Goal: Information Seeking & Learning: Check status

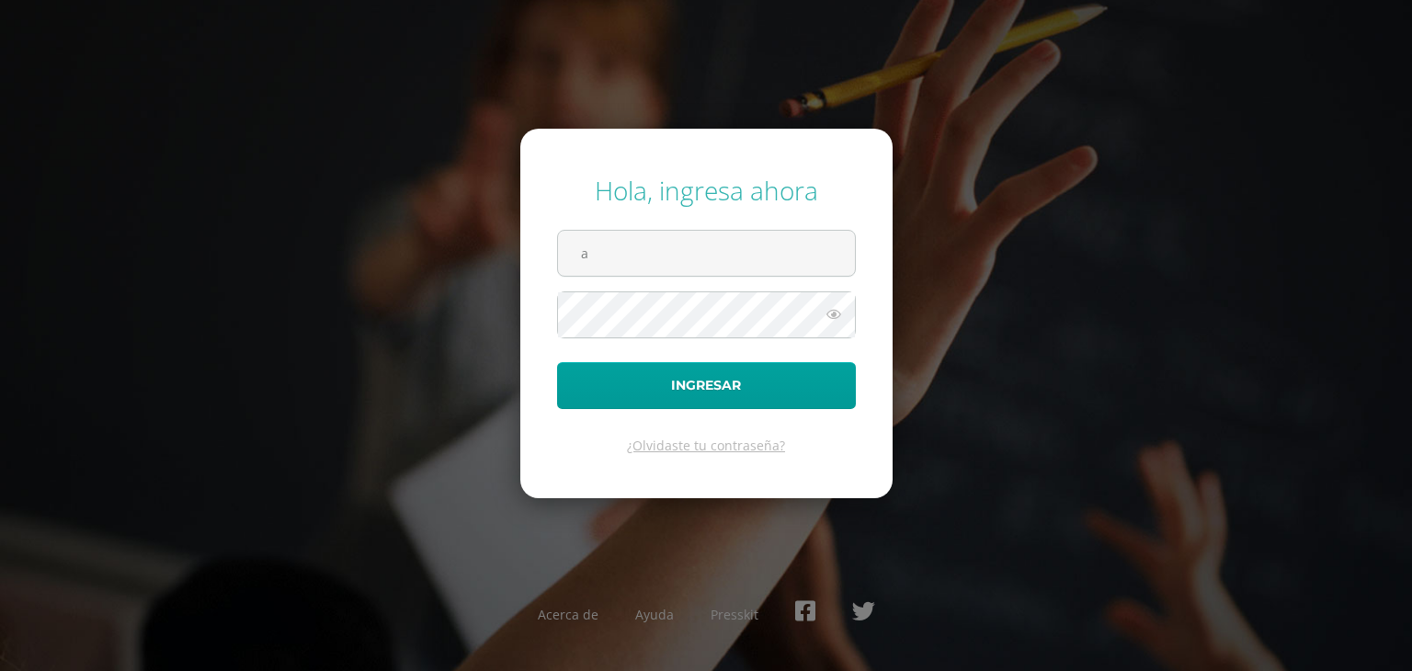
type input "[PERSON_NAME][EMAIL_ADDRESS][DOMAIN_NAME]"
click at [557, 362] on button "Ingresar" at bounding box center [706, 385] width 299 height 47
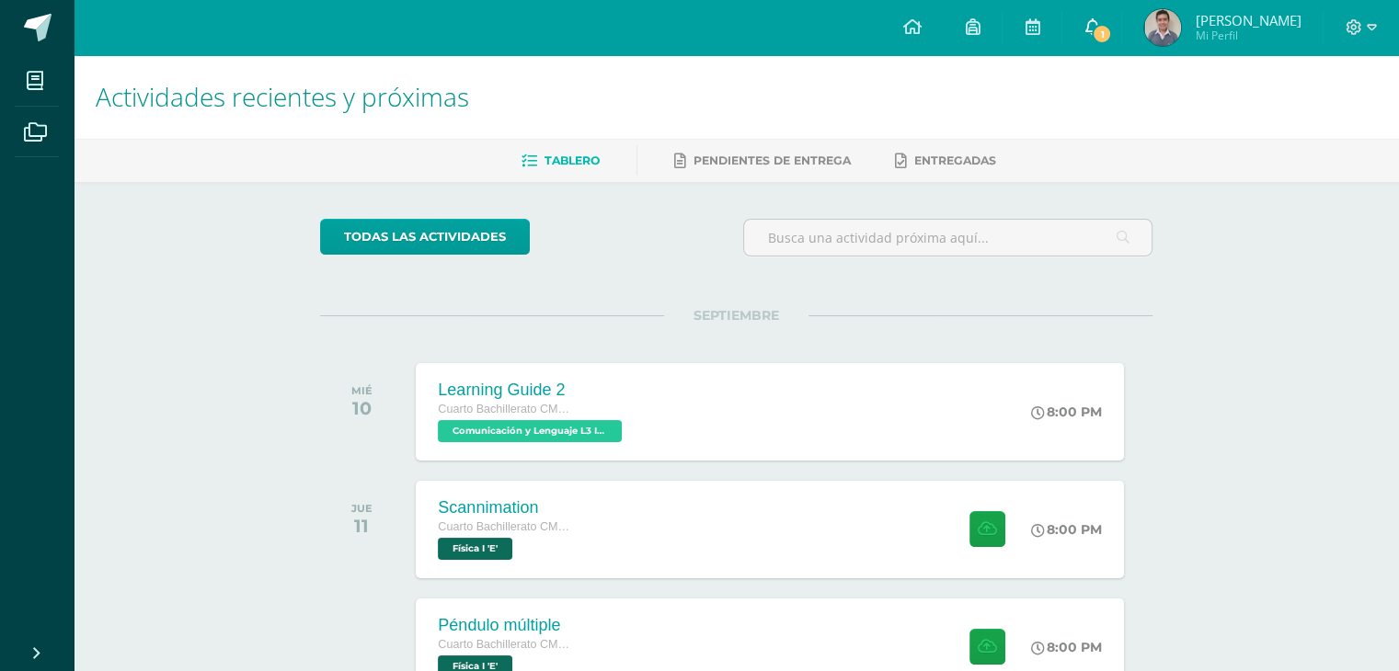
click at [1092, 41] on link "1" at bounding box center [1091, 27] width 59 height 55
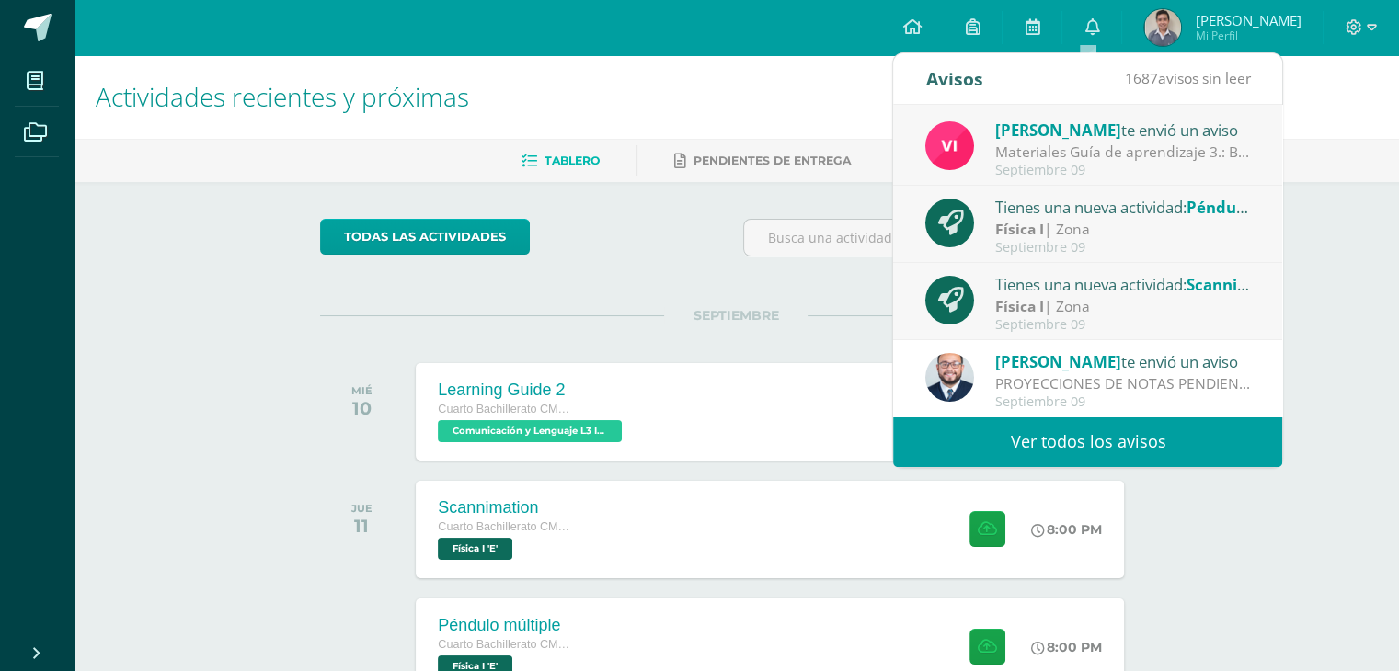
scroll to position [184, 0]
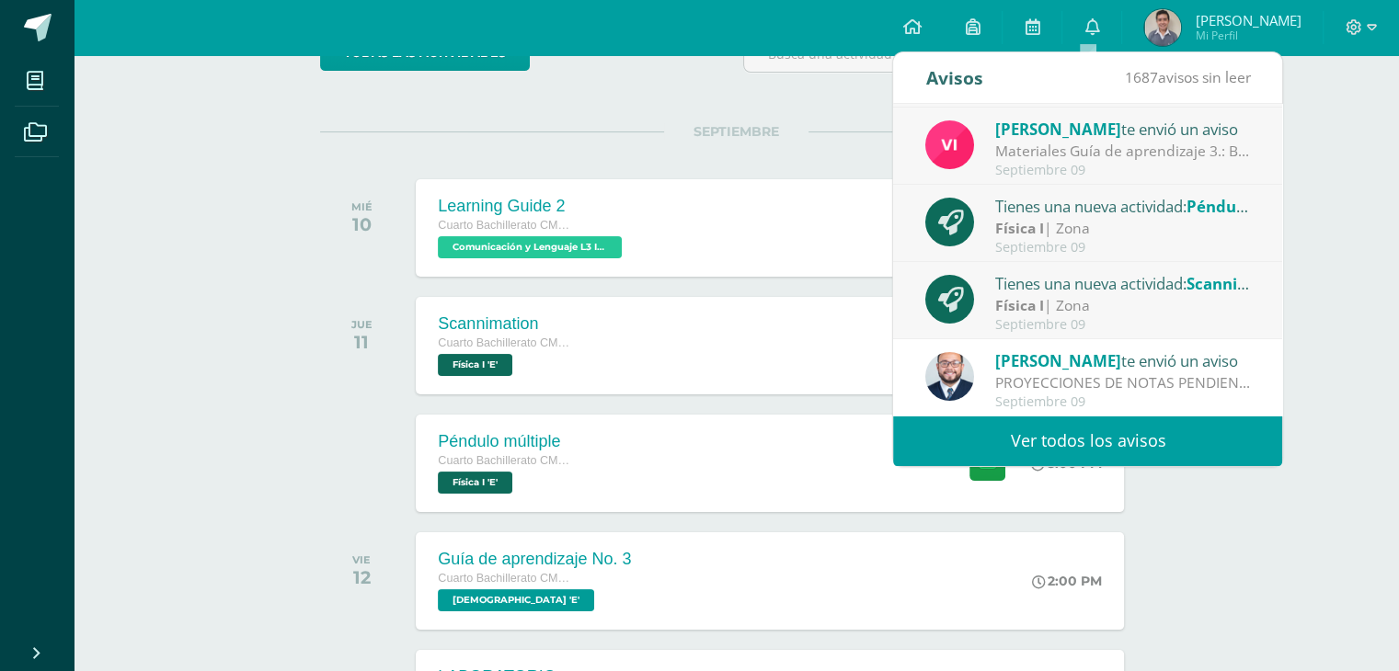
click at [1082, 437] on link "Ver todos los avisos" at bounding box center [1087, 441] width 389 height 51
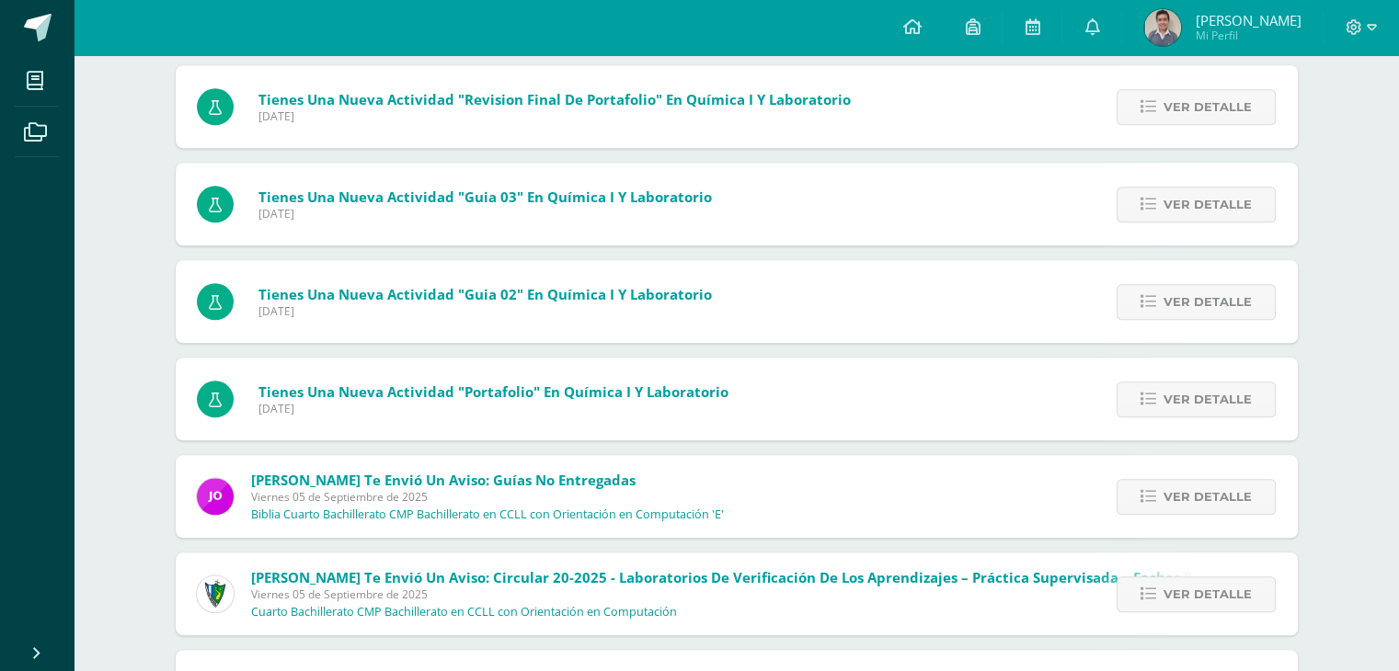
scroll to position [1931, 0]
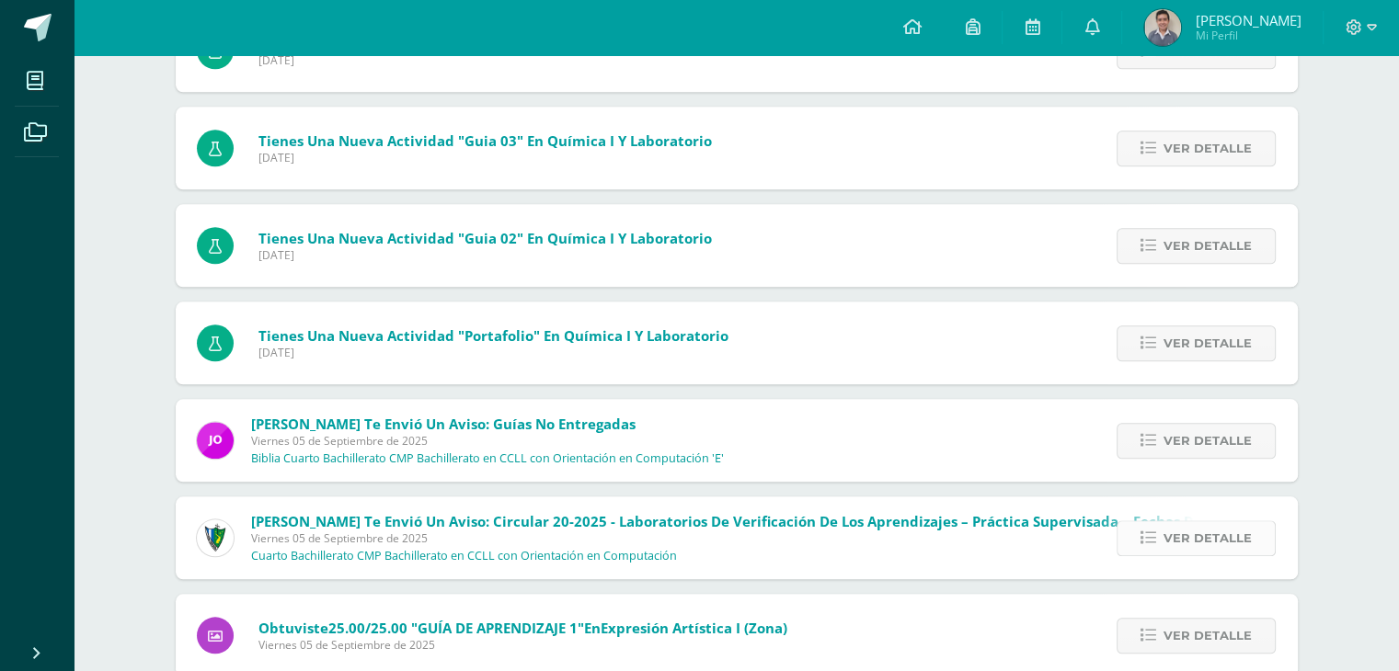
click at [1183, 537] on span "Ver detalle" at bounding box center [1207, 538] width 88 height 34
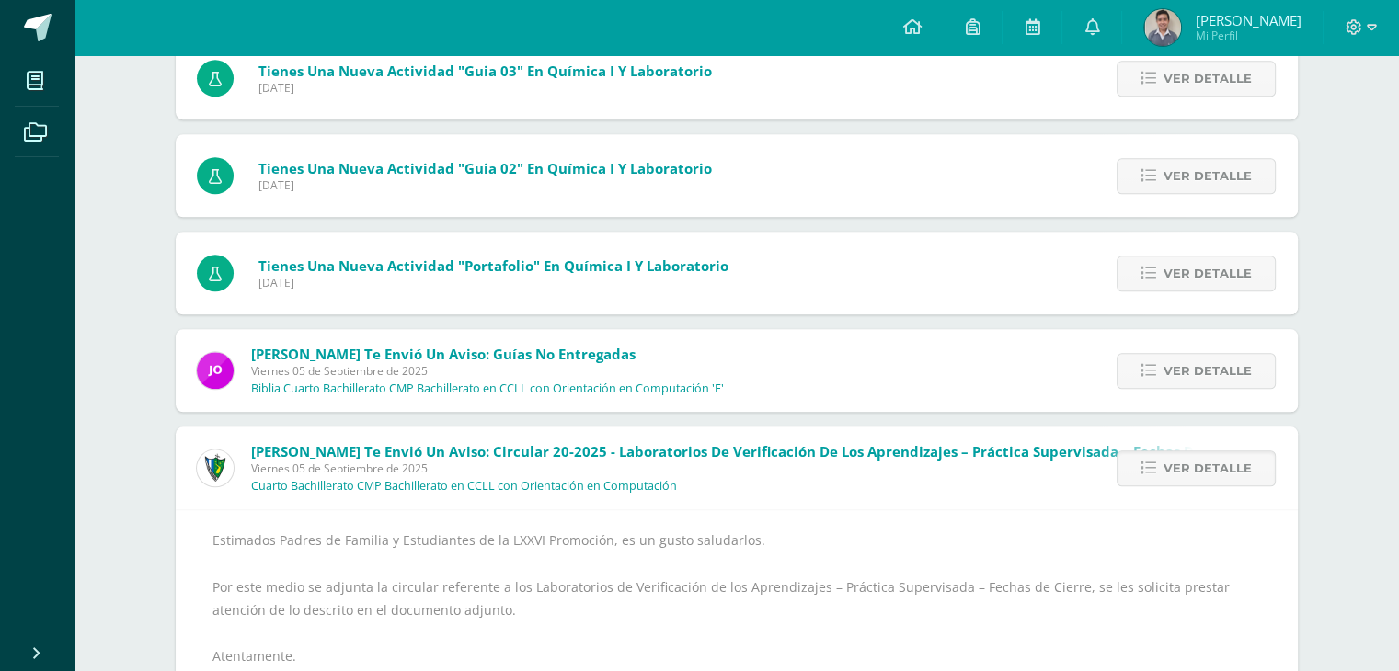
scroll to position [2115, 0]
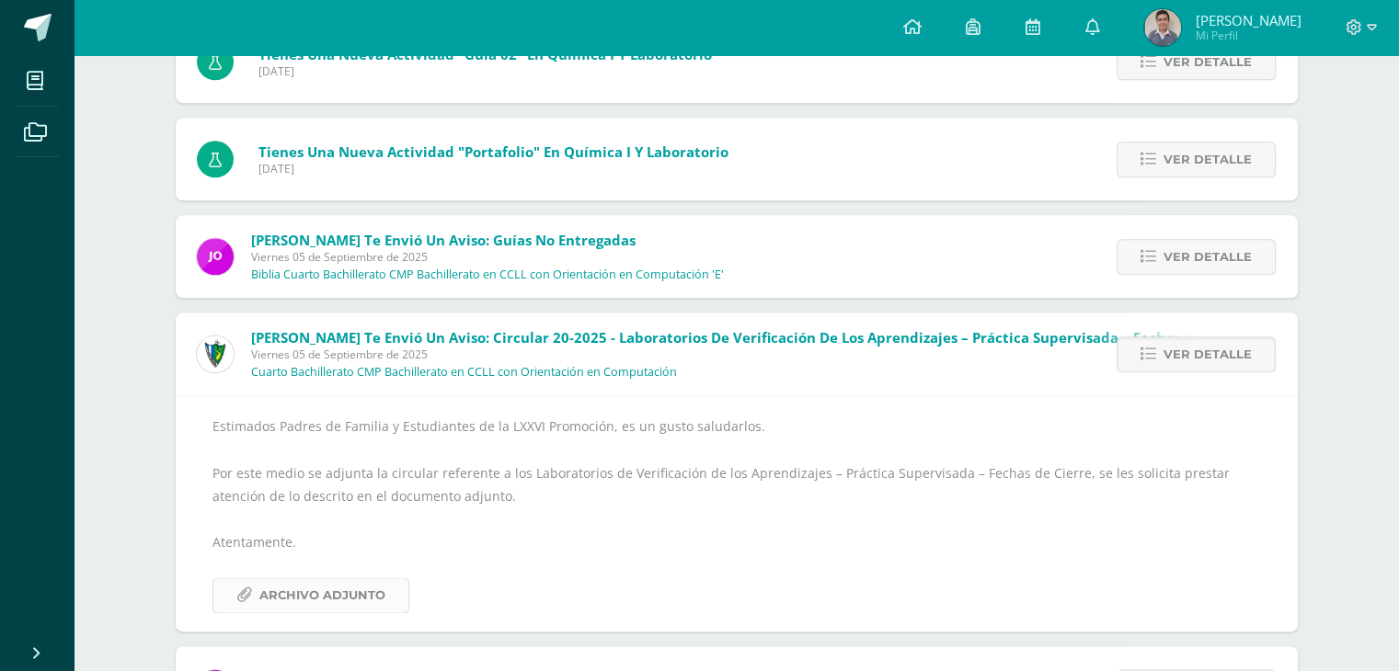
click at [343, 591] on span "Archivo Adjunto" at bounding box center [322, 595] width 126 height 34
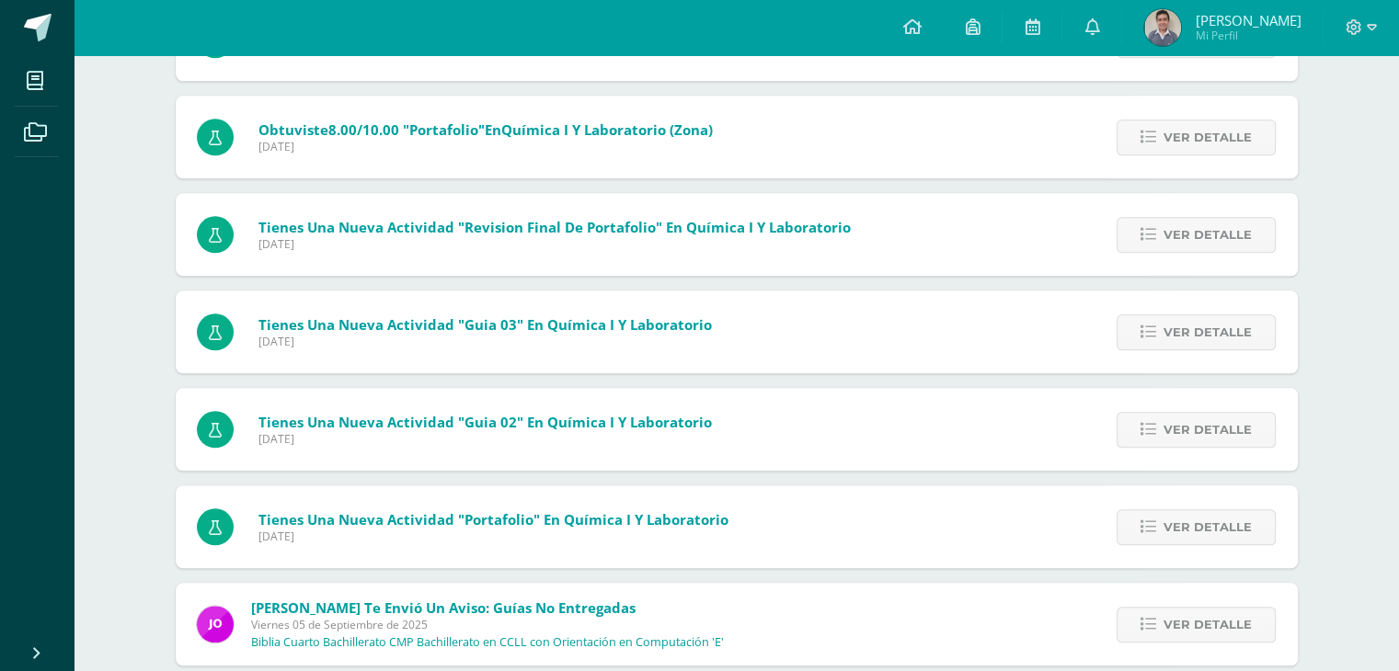
click at [1204, 21] on span "[PERSON_NAME]" at bounding box center [1247, 20] width 106 height 18
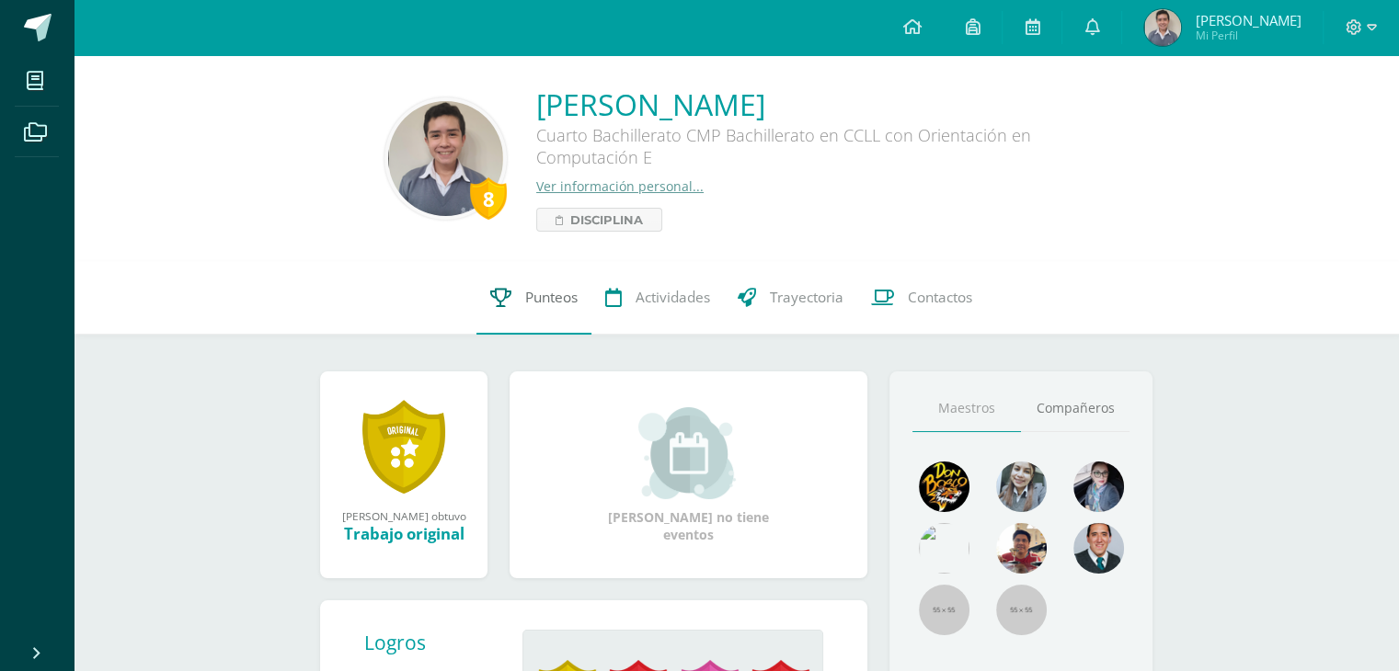
click at [547, 298] on span "Punteos" at bounding box center [551, 297] width 52 height 19
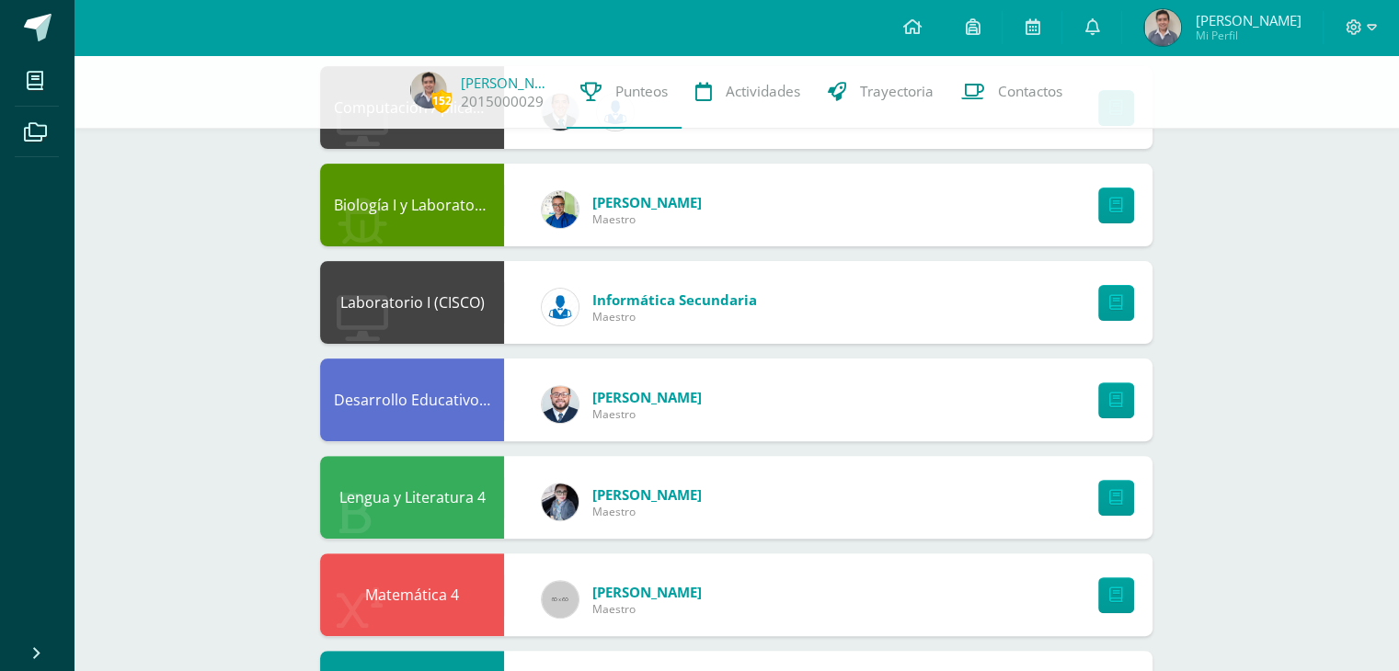
scroll to position [644, 0]
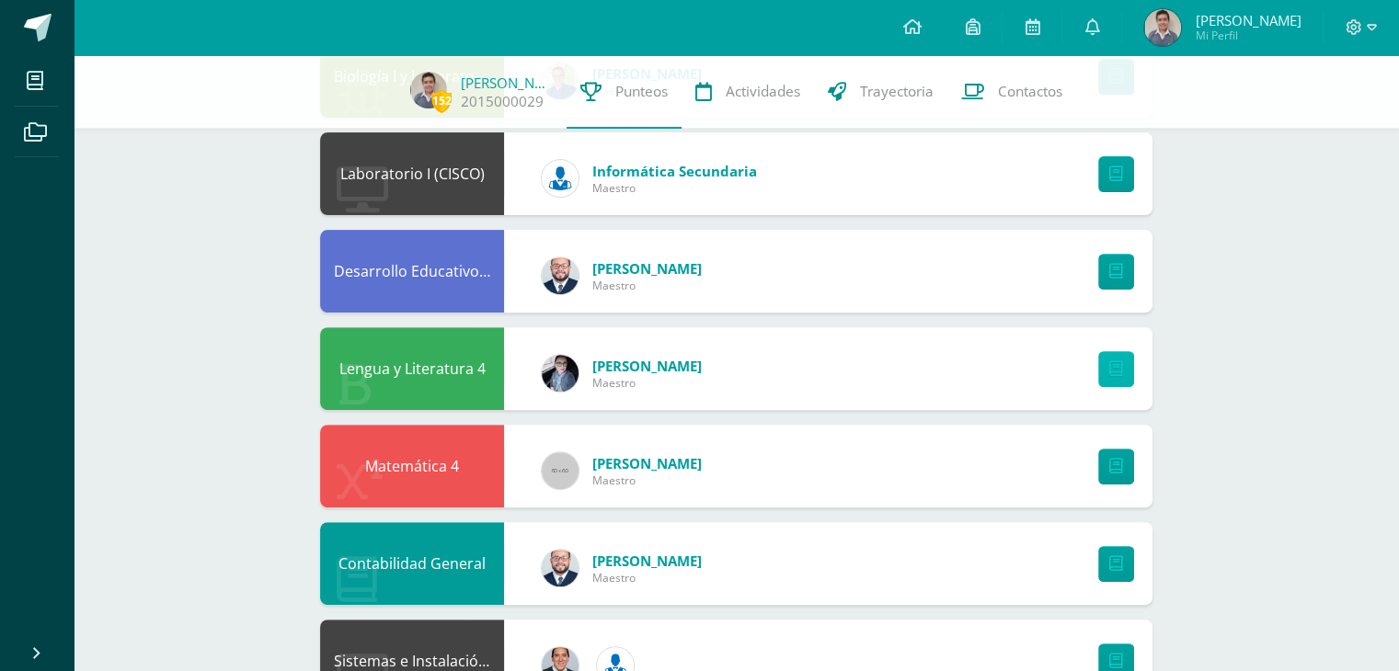
click at [1109, 371] on icon at bounding box center [1116, 369] width 14 height 16
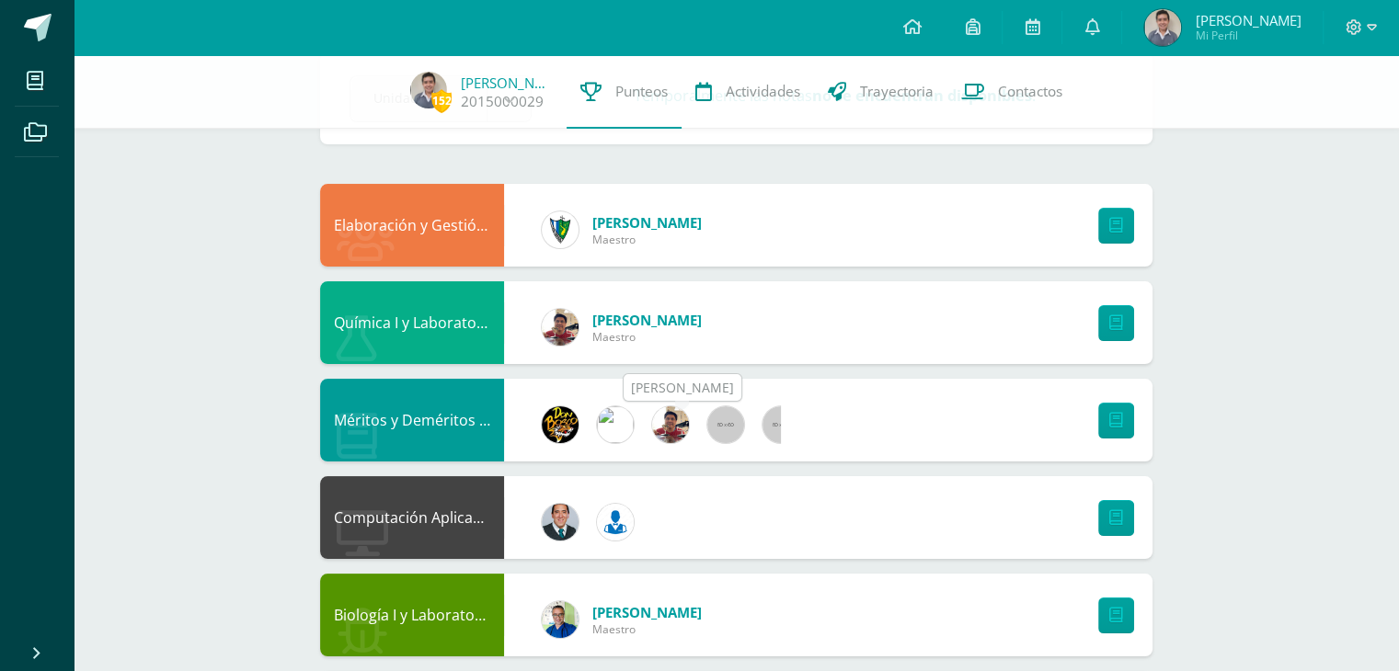
scroll to position [0, 0]
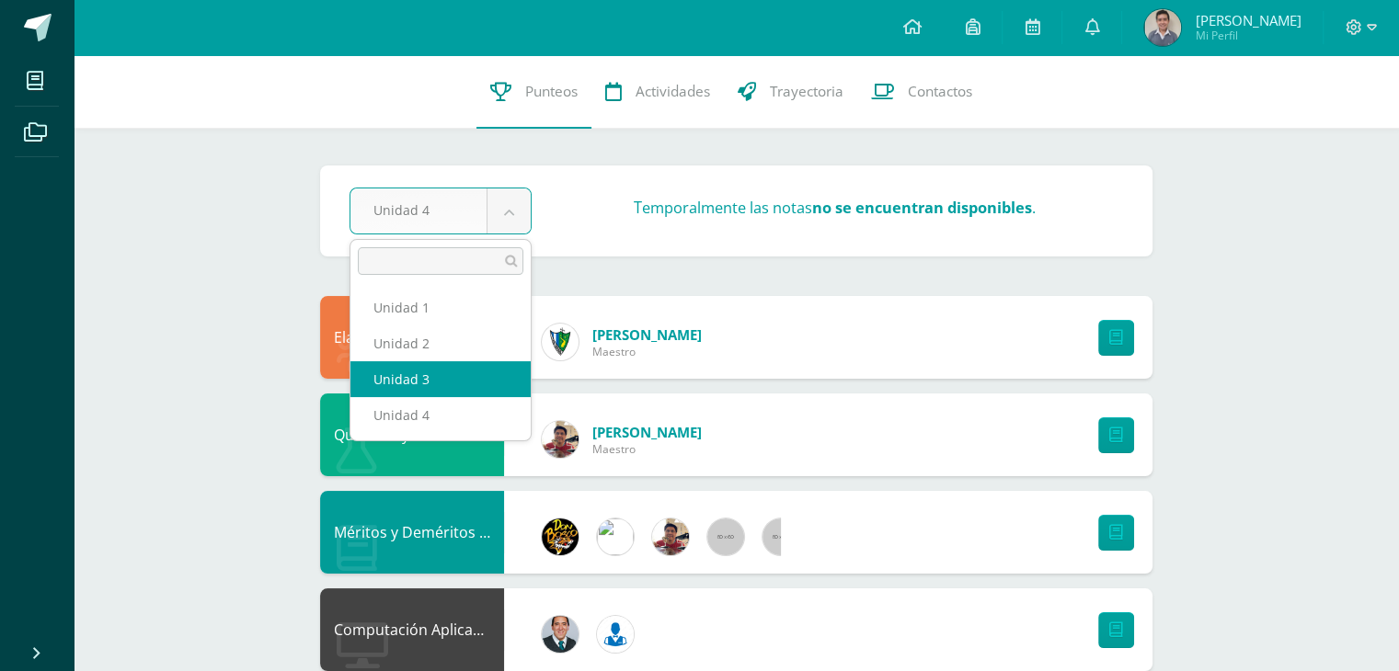
select select "Unidad 3"
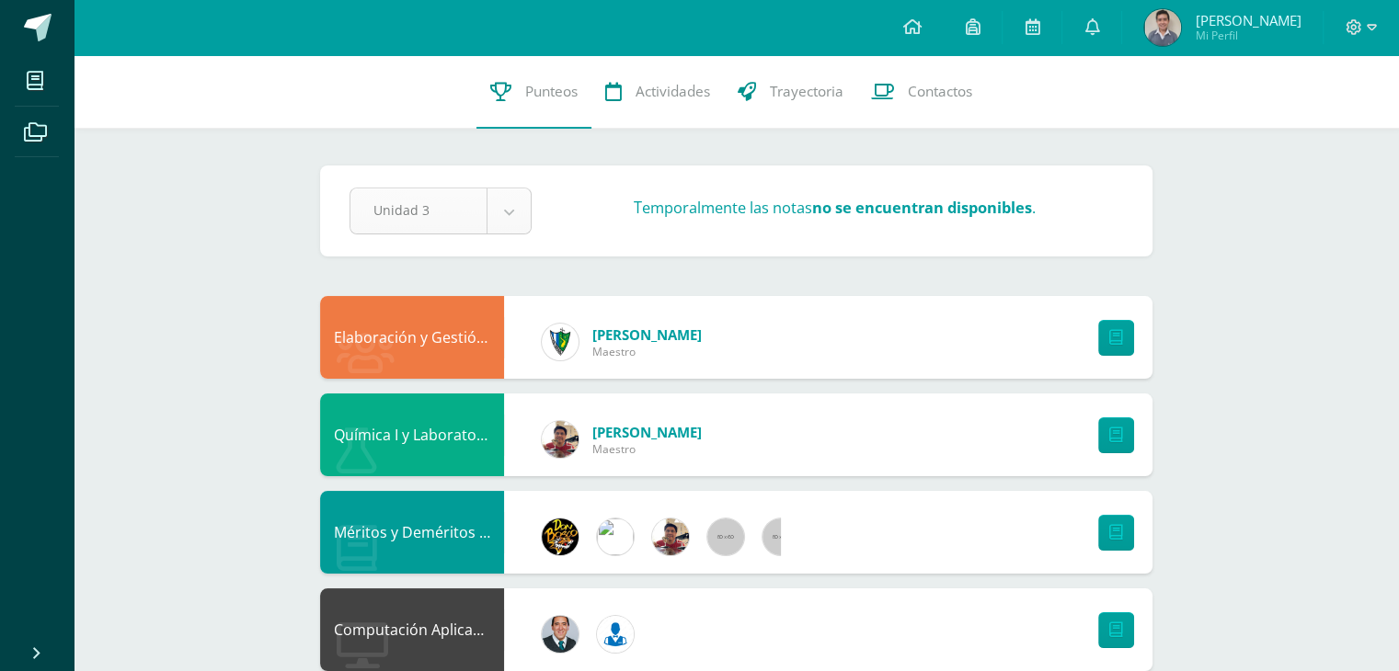
click at [902, 34] on icon at bounding box center [911, 26] width 18 height 17
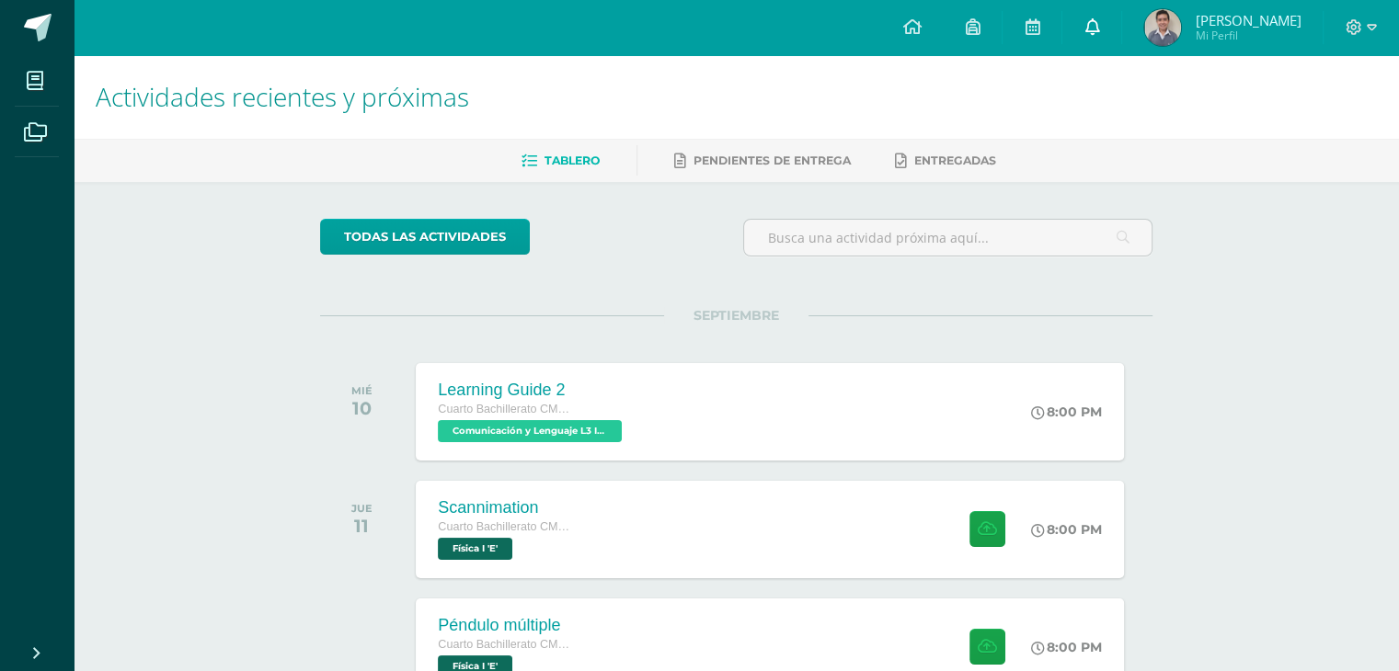
click at [1089, 33] on icon at bounding box center [1091, 26] width 15 height 17
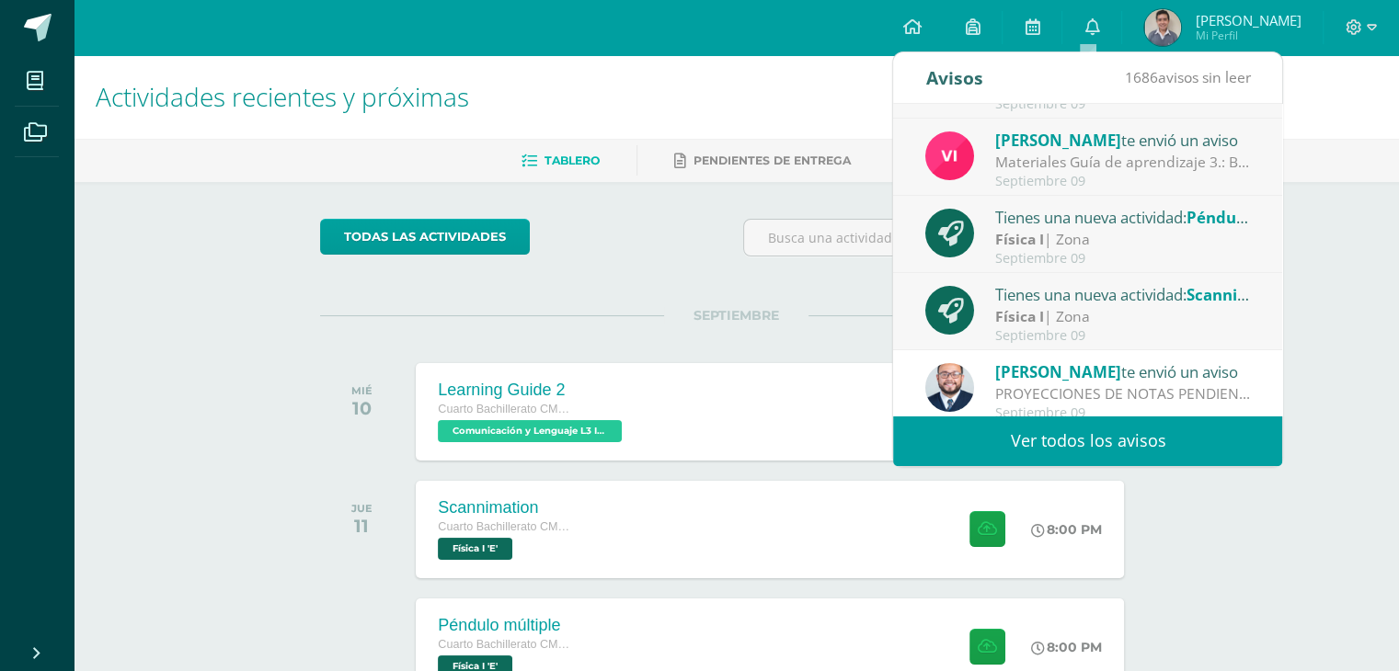
scroll to position [305, 0]
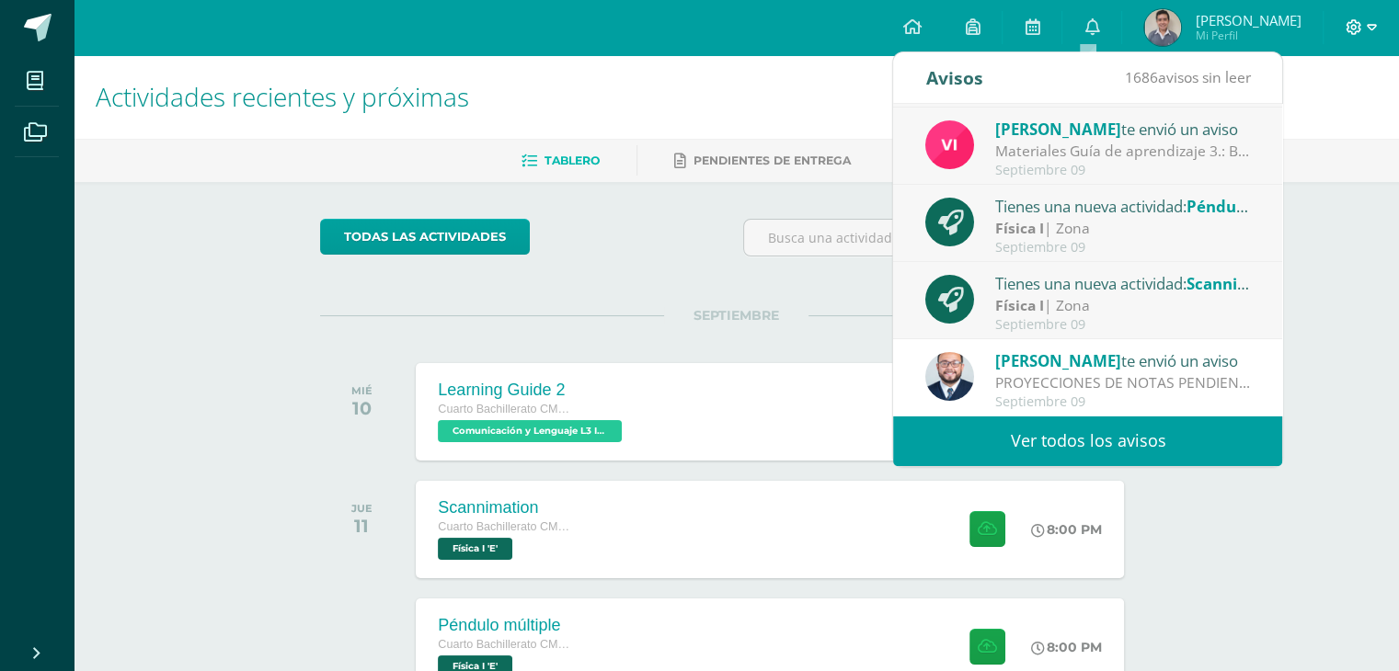
click at [1369, 24] on icon at bounding box center [1371, 27] width 10 height 6
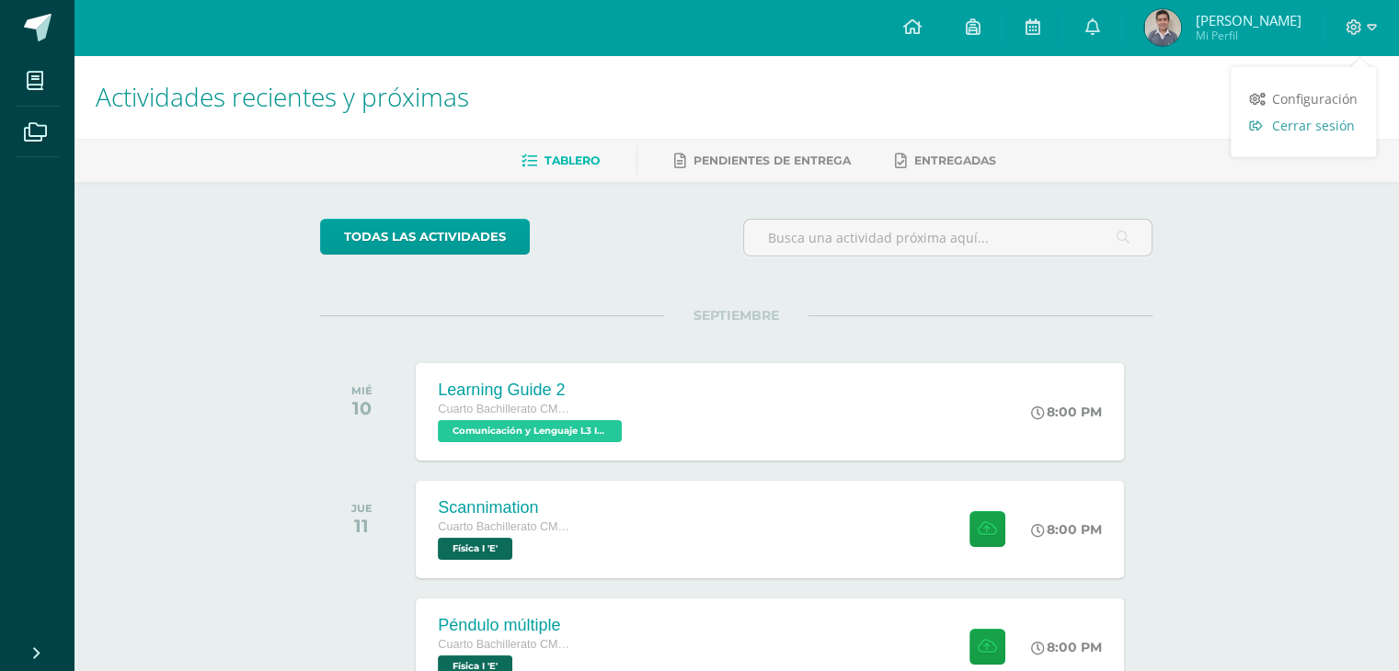
click at [1276, 124] on span "Cerrar sesión" at bounding box center [1313, 125] width 83 height 17
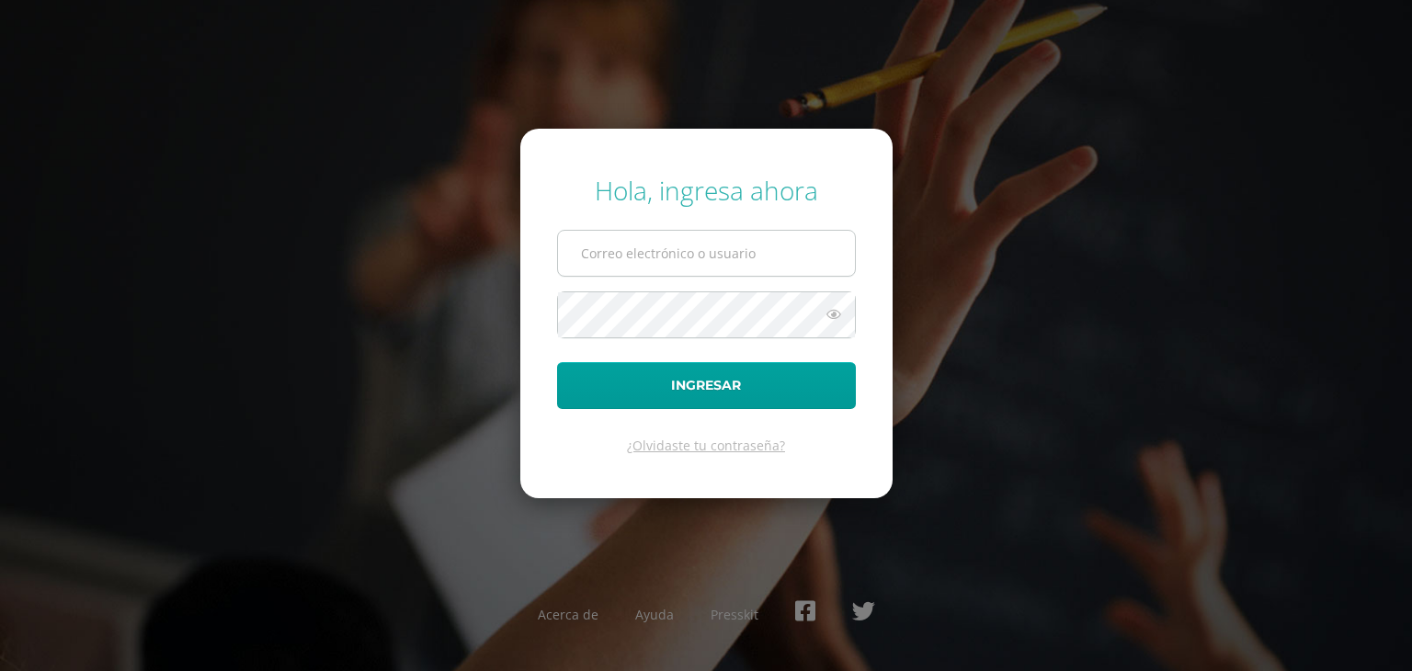
click at [673, 258] on input "text" at bounding box center [706, 253] width 297 height 45
type input "s.alvarado.1adb@gmail.com"
click at [557, 362] on button "Ingresar" at bounding box center [706, 385] width 299 height 47
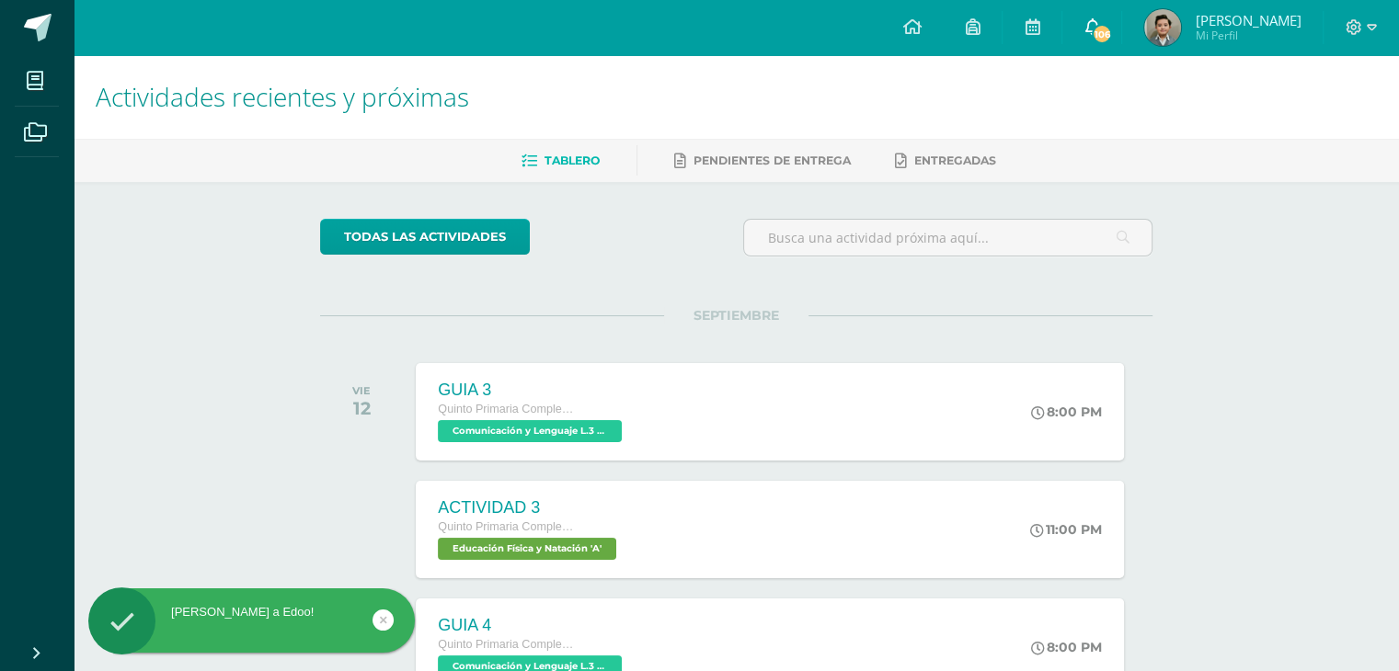
click at [1110, 34] on span "106" at bounding box center [1101, 34] width 20 height 20
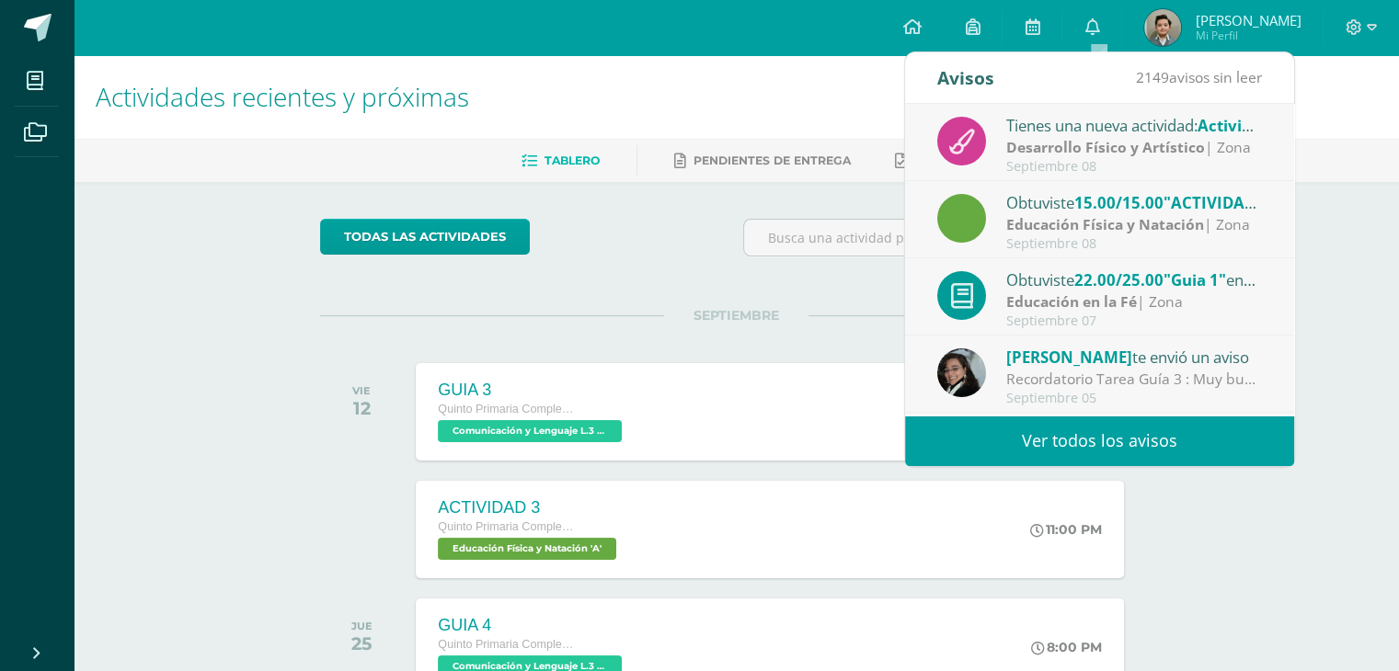
click at [1162, 443] on link "Ver todos los avisos" at bounding box center [1099, 441] width 389 height 51
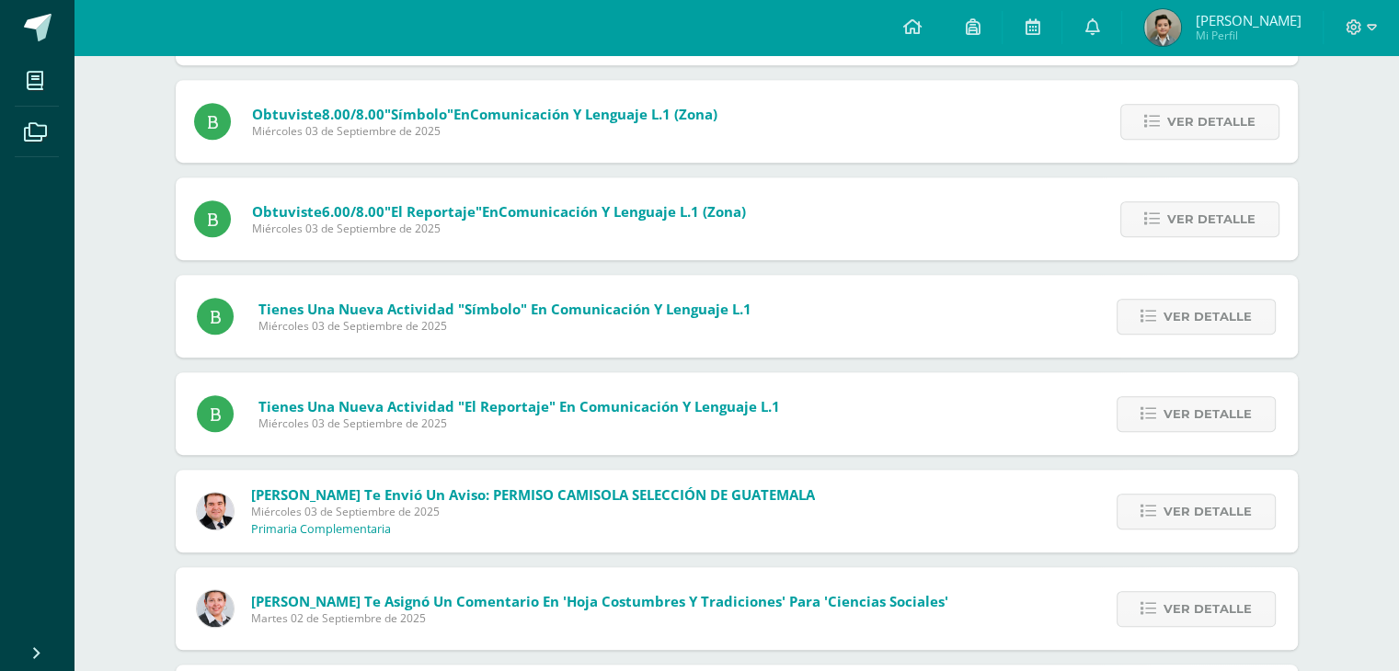
scroll to position [1103, 0]
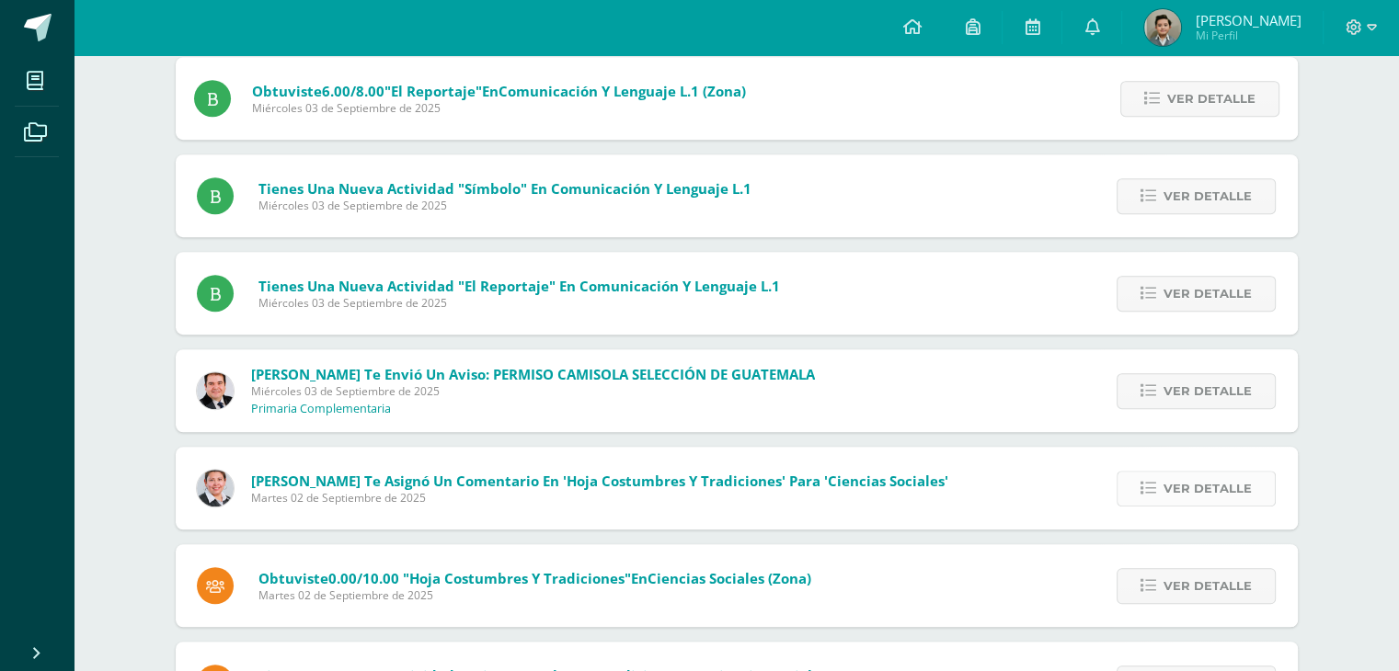
click at [1188, 486] on span "Ver detalle" at bounding box center [1207, 489] width 88 height 34
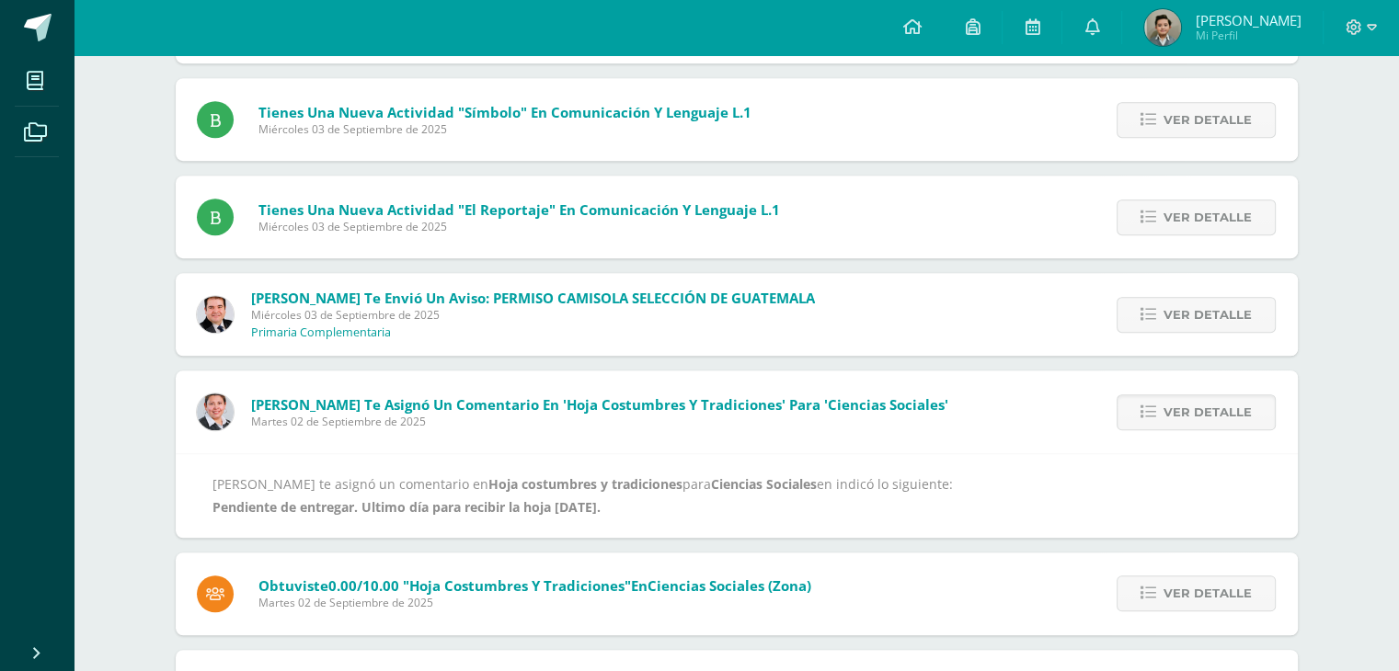
scroll to position [1287, 0]
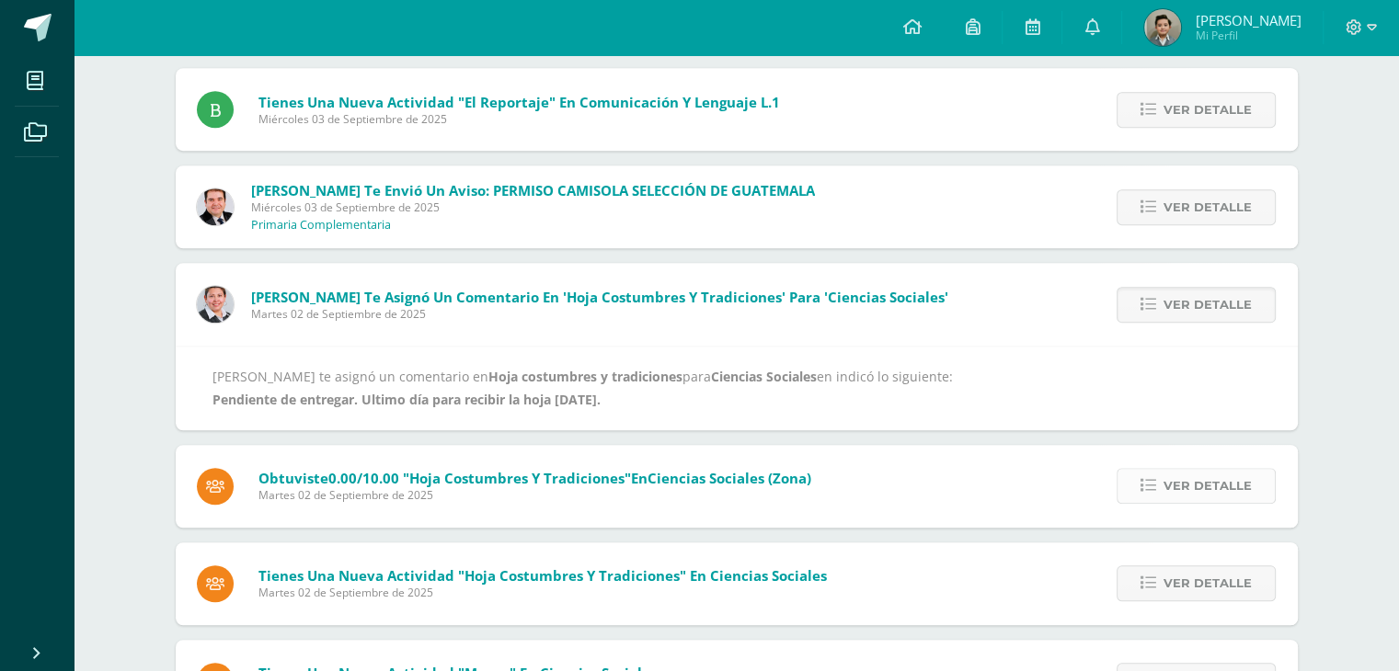
click at [1209, 486] on span "Ver detalle" at bounding box center [1207, 486] width 88 height 34
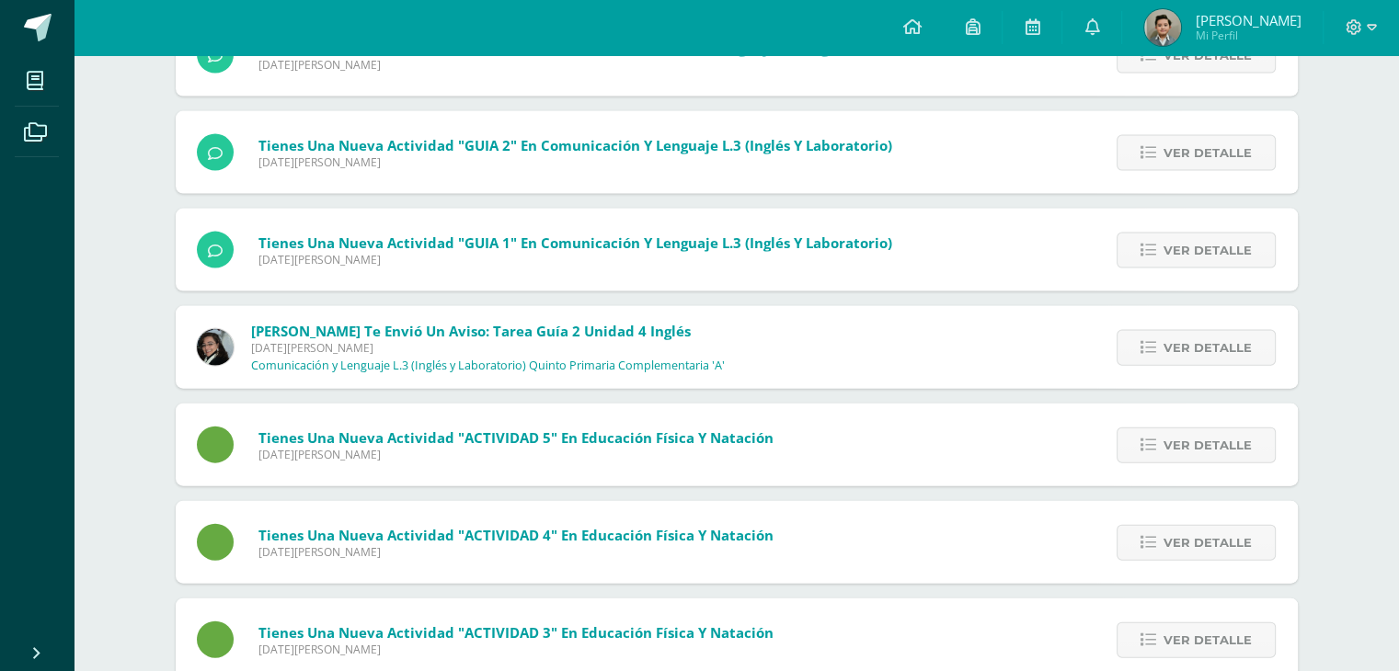
scroll to position [3768, 0]
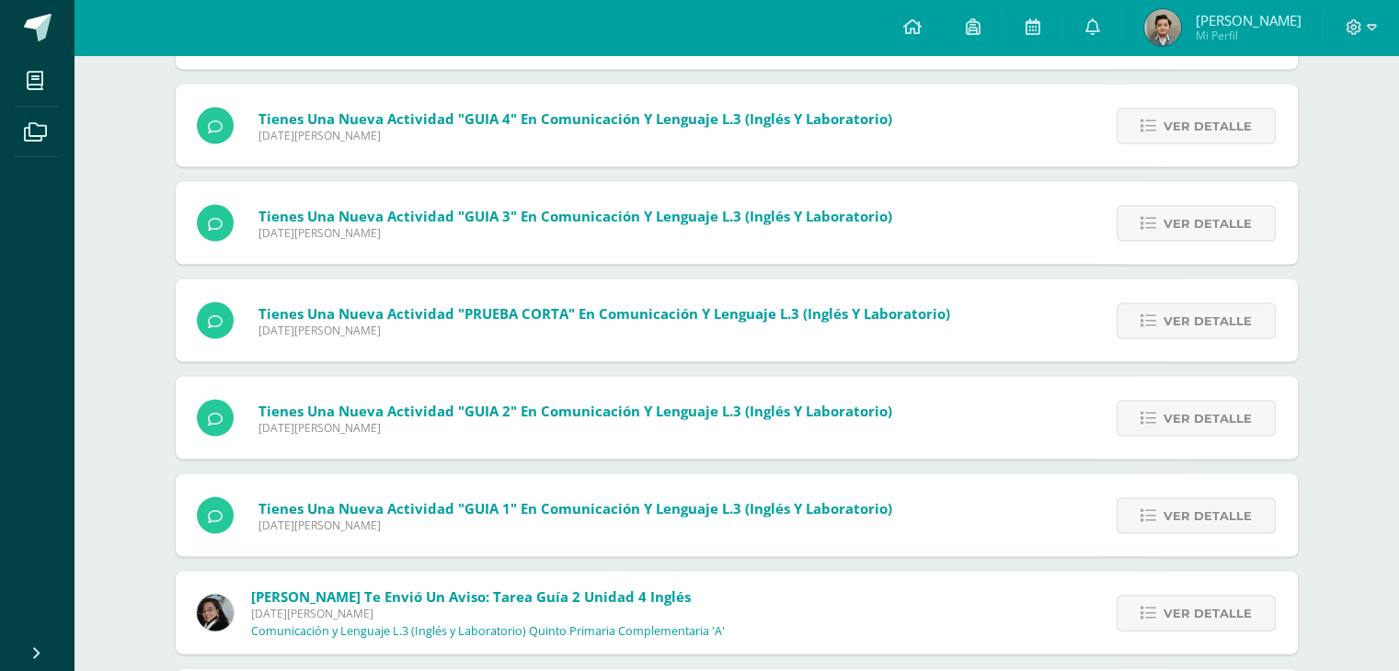
click at [1251, 16] on span "[PERSON_NAME]" at bounding box center [1247, 20] width 106 height 18
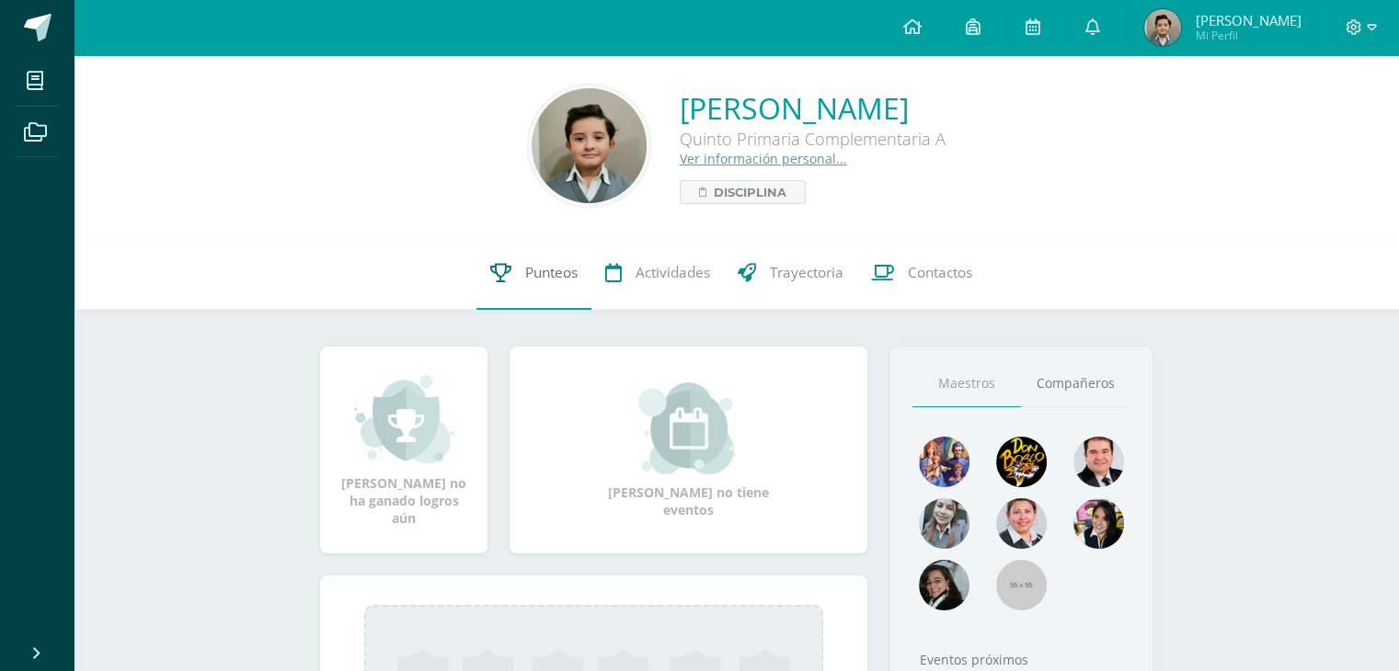
click at [539, 280] on span "Punteos" at bounding box center [551, 272] width 52 height 19
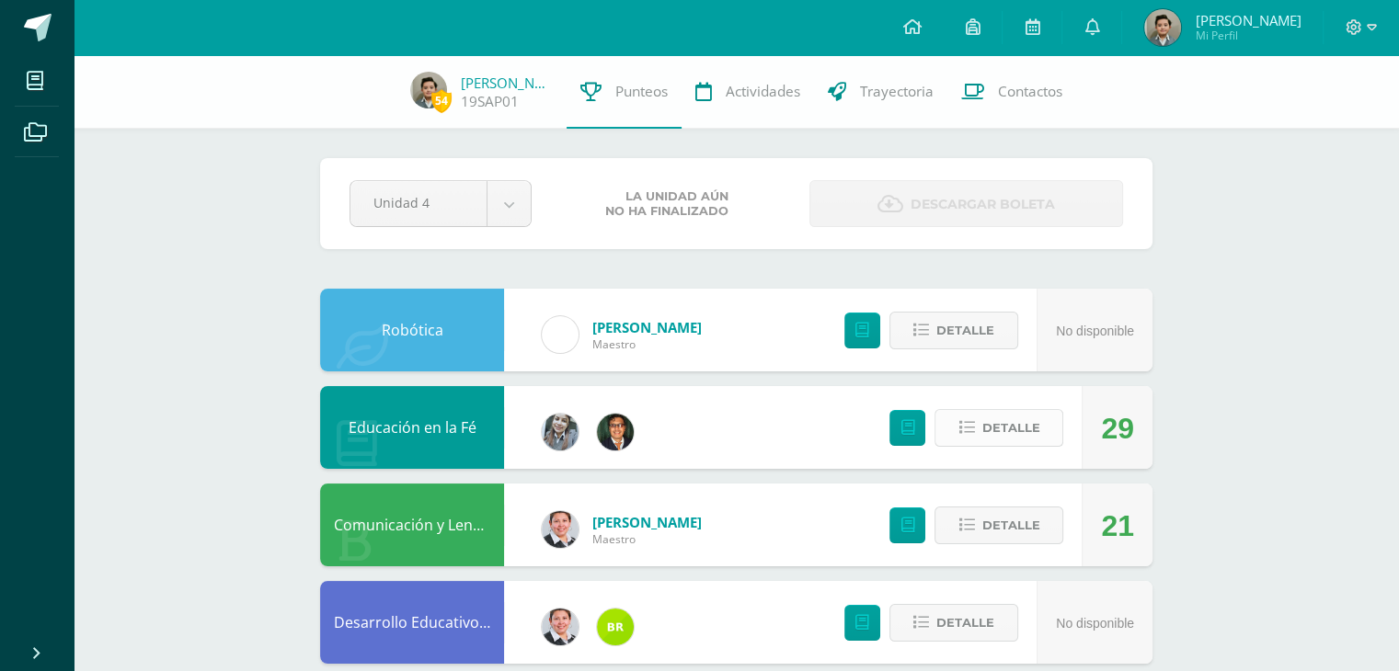
click at [1023, 425] on span "Detalle" at bounding box center [1010, 428] width 58 height 34
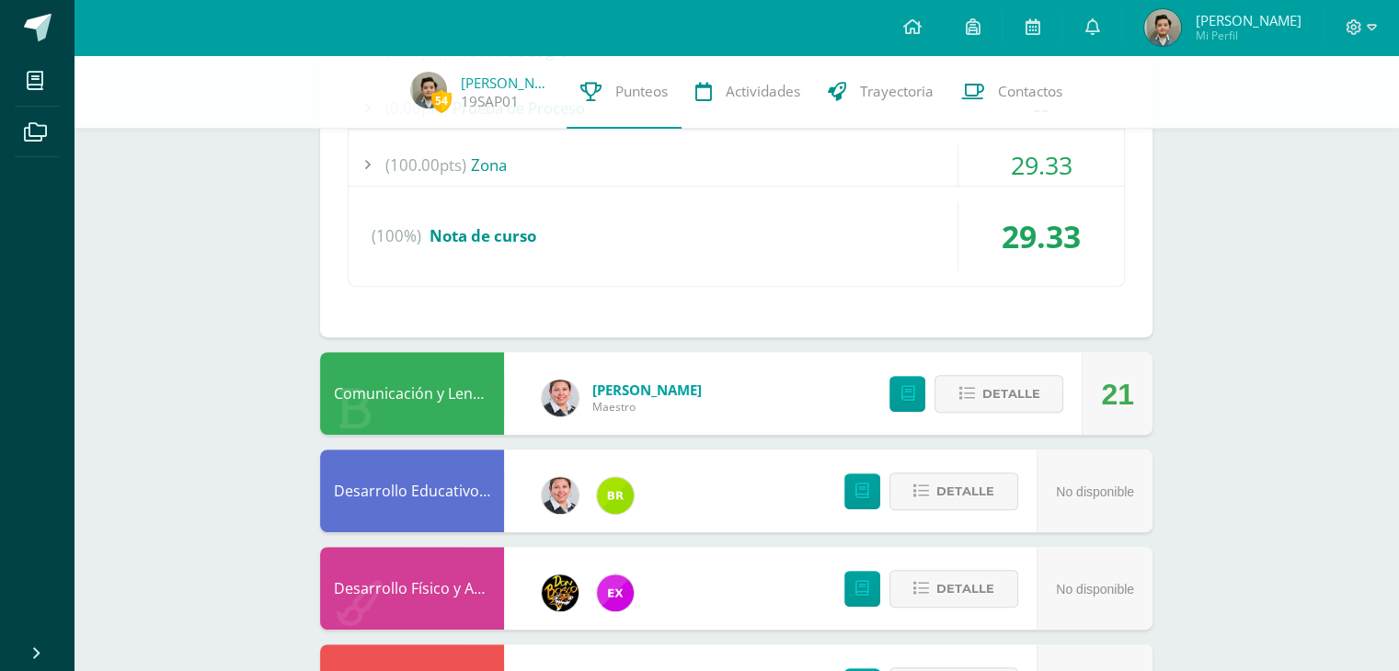
scroll to position [644, 0]
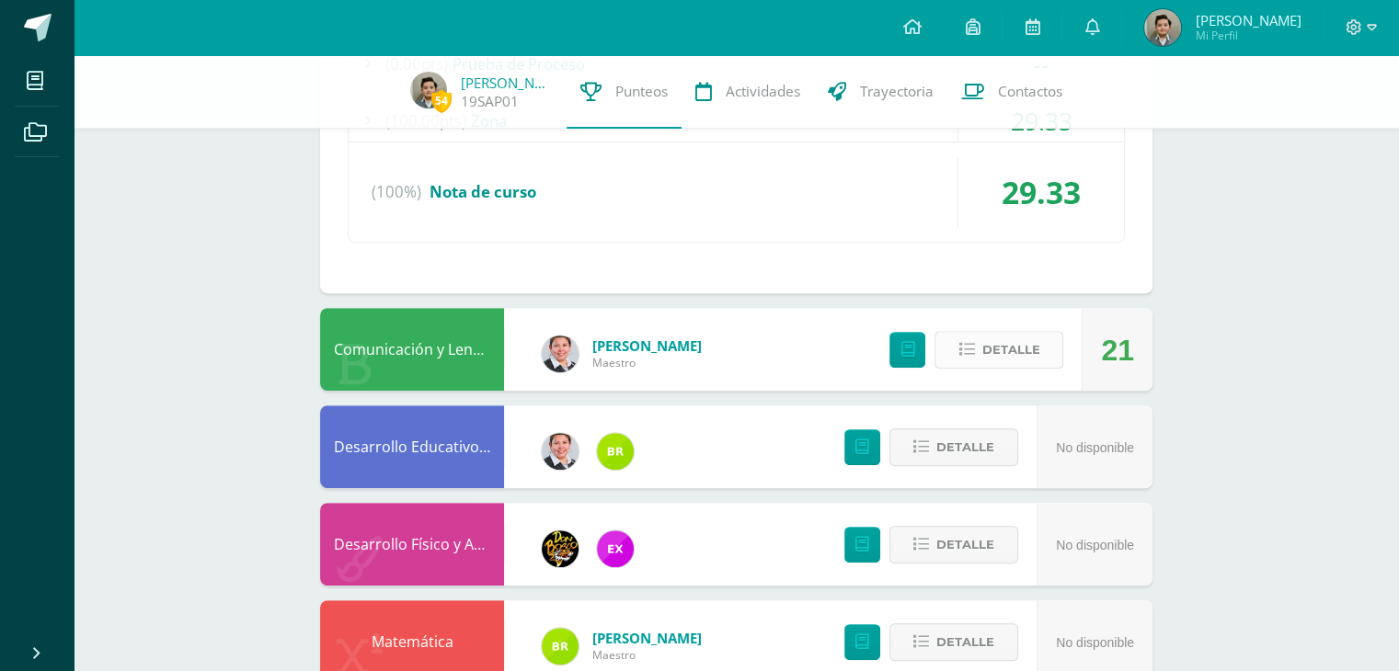
click at [1039, 337] on button "Detalle" at bounding box center [998, 350] width 129 height 38
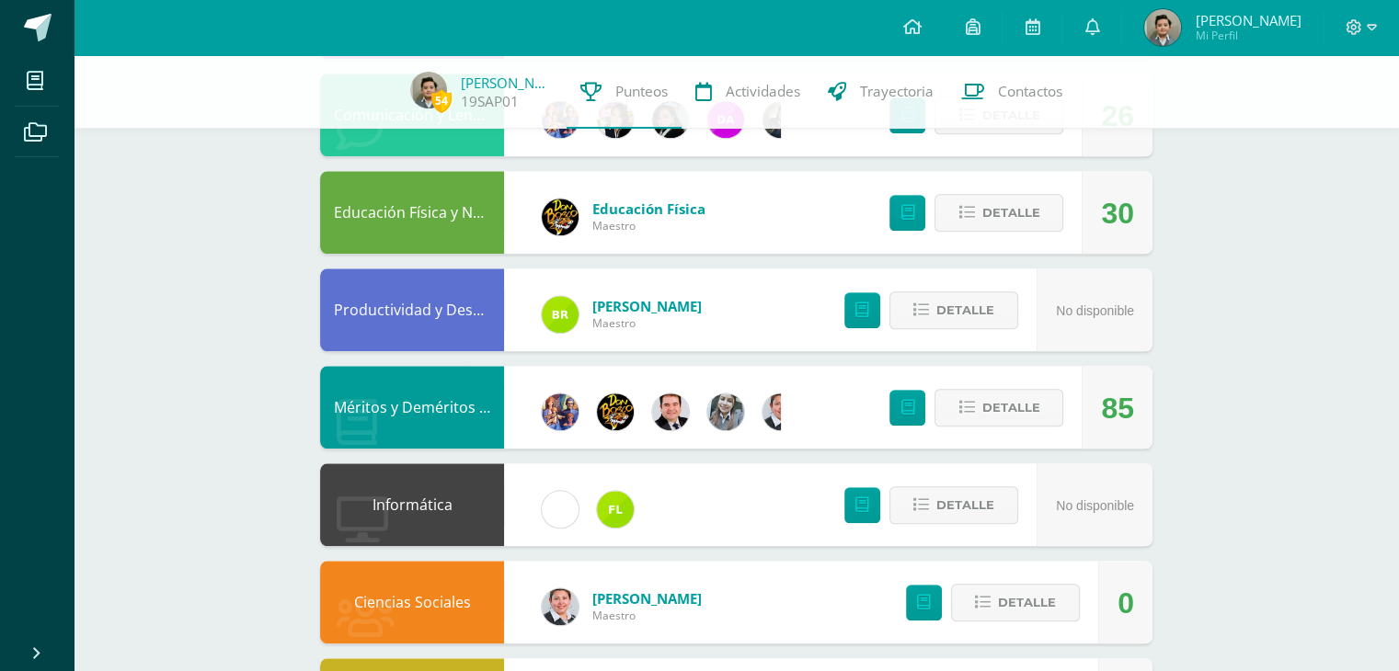
scroll to position [2035, 0]
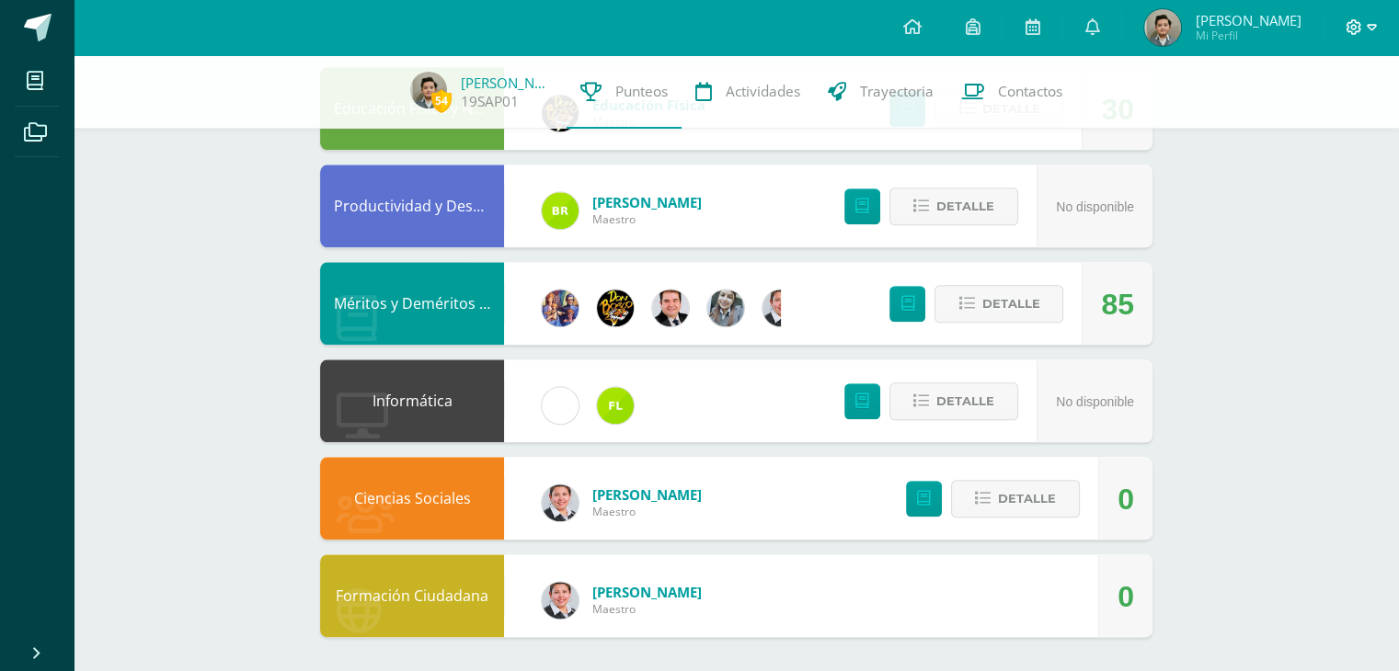
click at [1373, 29] on icon at bounding box center [1371, 27] width 10 height 17
click at [1289, 120] on span "Cerrar sesión" at bounding box center [1313, 125] width 83 height 17
